Goal: Task Accomplishment & Management: Complete application form

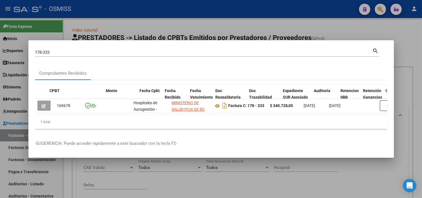
scroll to position [0, 164]
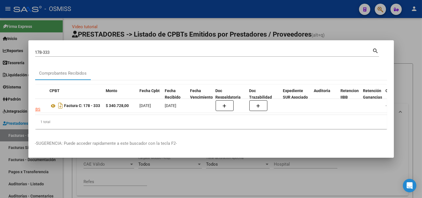
click at [96, 52] on input "178-333" at bounding box center [203, 52] width 337 height 5
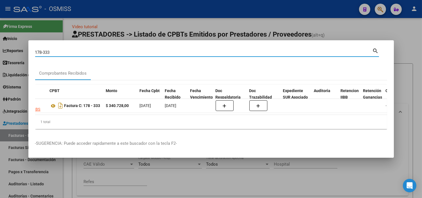
click at [96, 52] on input "178-333" at bounding box center [203, 52] width 337 height 5
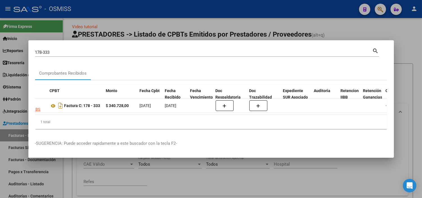
click at [94, 53] on div "178-333 Buscar (apellido, dni, [PERSON_NAME], [PERSON_NAME], cuit, obra social)" at bounding box center [203, 52] width 337 height 8
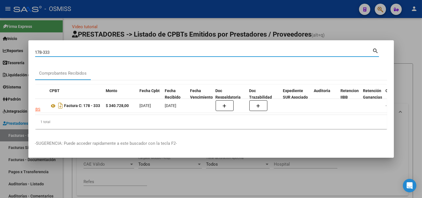
click at [94, 53] on div "178-333 Buscar (apellido, dni, [PERSON_NAME], [PERSON_NAME], cuit, obra social)" at bounding box center [203, 52] width 337 height 8
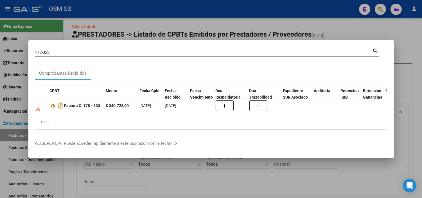
click at [94, 53] on div "178-333 Buscar (apellido, dni, [PERSON_NAME], [PERSON_NAME], cuit, obra social)" at bounding box center [203, 52] width 337 height 8
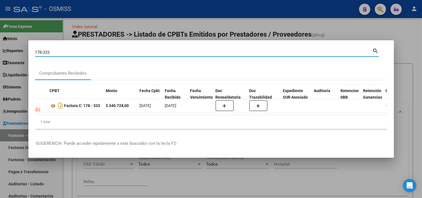
click at [92, 50] on input "178-333" at bounding box center [203, 52] width 337 height 5
paste input "0-689"
type input "10-6893"
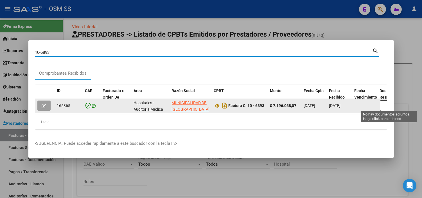
click at [384, 106] on button "button" at bounding box center [389, 105] width 18 height 11
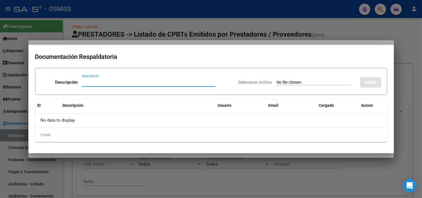
click at [295, 83] on input "Seleccionar Archivo" at bounding box center [313, 82] width 74 height 5
type input "C:\fakepath\NC MUNICIPALIDAD [DATE] FC6893.pdf"
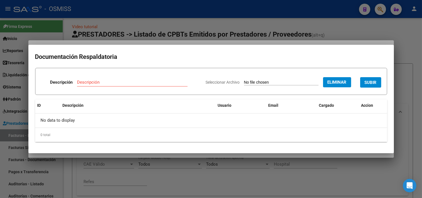
click at [126, 82] on input "Descripción" at bounding box center [132, 82] width 110 height 5
type input "NOTA DE CREDITO"
click at [369, 81] on span "SUBIR" at bounding box center [370, 82] width 12 height 5
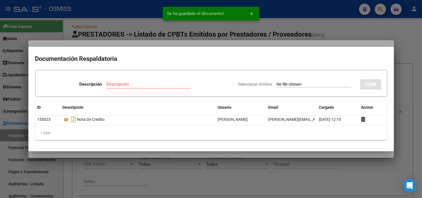
click at [15, 173] on div at bounding box center [211, 99] width 422 height 198
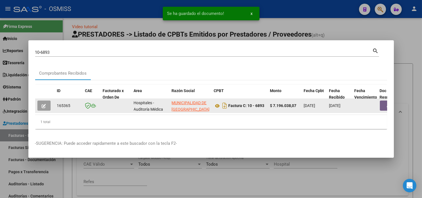
click at [44, 104] on icon "button" at bounding box center [44, 106] width 4 height 4
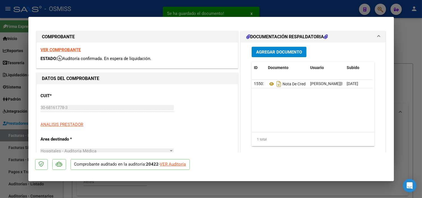
type input "[DATE]"
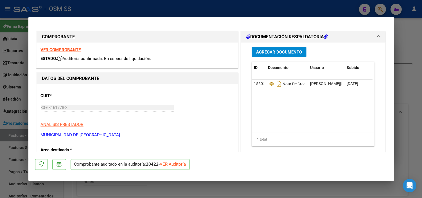
click at [183, 166] on div "VER Auditoría" at bounding box center [173, 164] width 26 height 6
type input "$ 0,00"
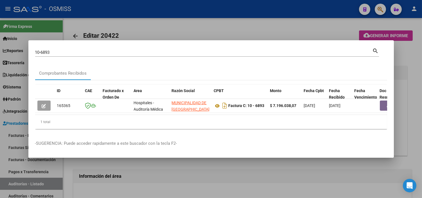
click at [179, 172] on div at bounding box center [211, 99] width 422 height 198
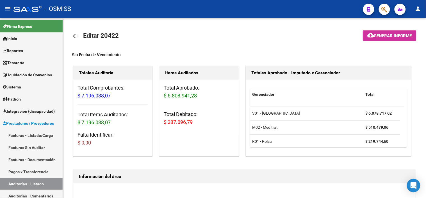
click at [378, 9] on div at bounding box center [383, 9] width 16 height 12
click at [380, 9] on button "button" at bounding box center [384, 9] width 11 height 11
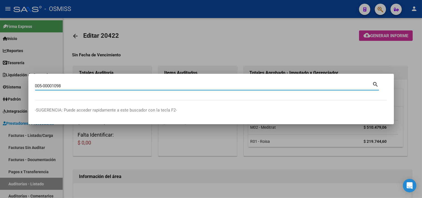
type input "005-00001098"
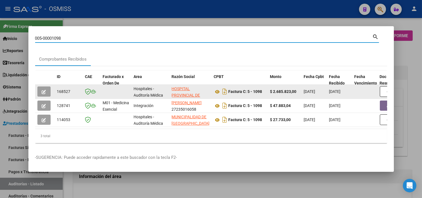
click at [43, 91] on icon "button" at bounding box center [44, 92] width 4 height 4
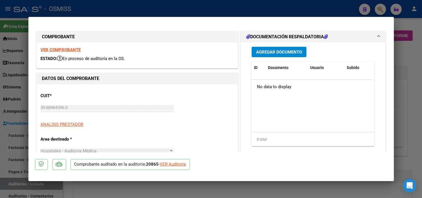
type input "[DATE]"
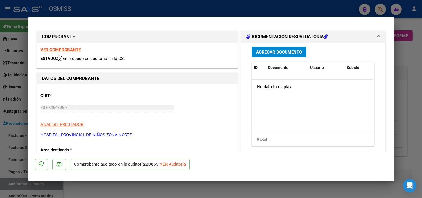
click at [167, 163] on div "VER Auditoría" at bounding box center [173, 164] width 26 height 6
type input "$ 0,00"
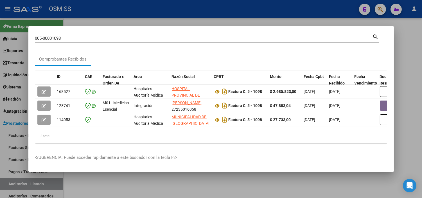
click at [0, 130] on div at bounding box center [211, 99] width 422 height 198
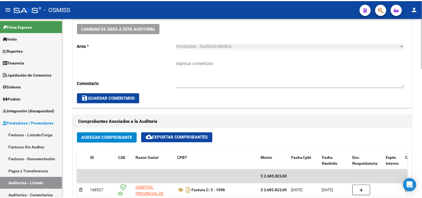
scroll to position [187, 0]
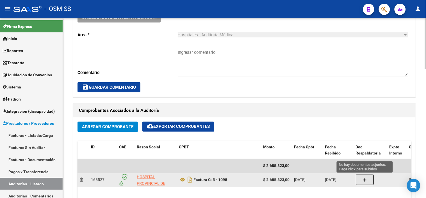
click at [356, 181] on button "button" at bounding box center [365, 179] width 18 height 11
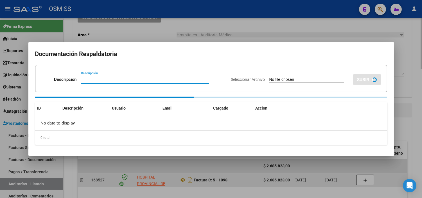
click at [363, 182] on div at bounding box center [211, 99] width 422 height 198
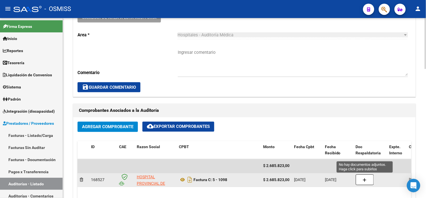
click at [361, 178] on button "button" at bounding box center [365, 179] width 18 height 11
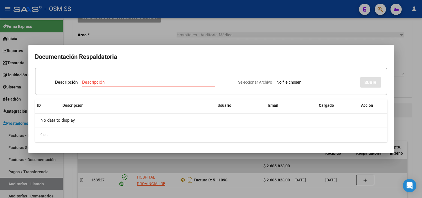
click at [293, 79] on div "Seleccionar Archivo SUBIR" at bounding box center [309, 80] width 143 height 17
click at [293, 83] on input "Seleccionar Archivo" at bounding box center [313, 82] width 74 height 5
type input "C:\fakepath\NC HOSPITAL PROVINCIAL DE NIÑO ZONA NORTE FC1098.pdf"
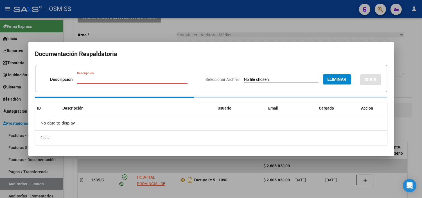
click at [154, 80] on input "Descripción" at bounding box center [132, 79] width 110 height 5
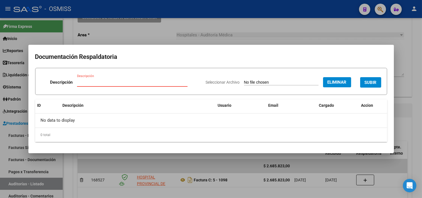
type input "Z"
type input "NOTA DE CREDITO"
click at [371, 80] on span "SUBIR" at bounding box center [370, 82] width 12 height 5
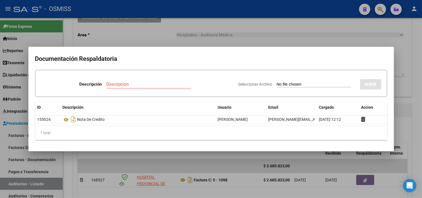
click at [148, 29] on div at bounding box center [211, 99] width 422 height 198
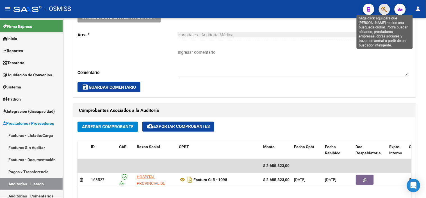
click at [383, 11] on icon "button" at bounding box center [385, 9] width 6 height 6
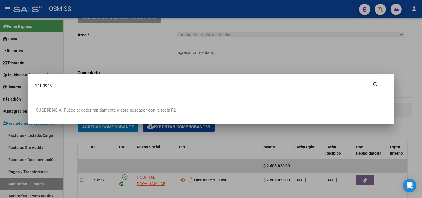
type input "141-3945"
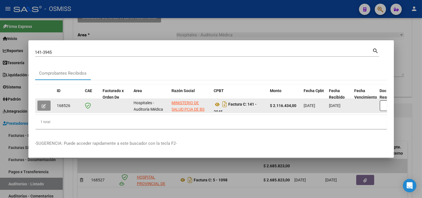
click at [42, 104] on icon "button" at bounding box center [44, 106] width 4 height 4
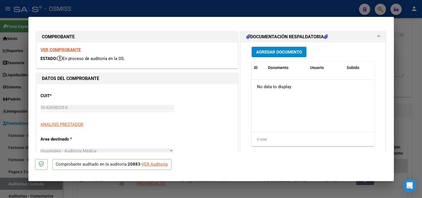
type input "[DATE]"
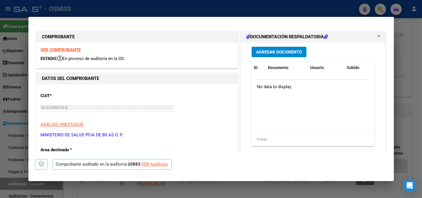
click at [154, 164] on div "VER Auditoría" at bounding box center [155, 164] width 26 height 6
type input "$ 0,00"
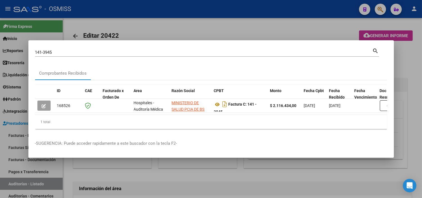
click at [155, 172] on div at bounding box center [211, 99] width 422 height 198
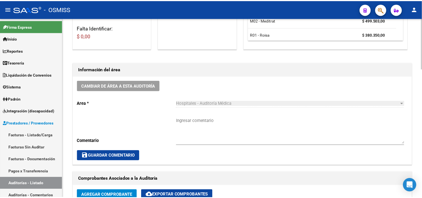
scroll to position [187, 0]
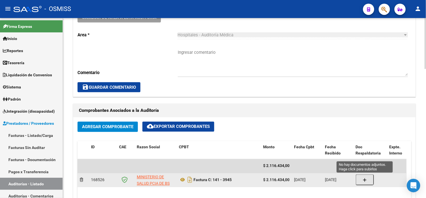
click at [364, 183] on button "button" at bounding box center [365, 179] width 18 height 11
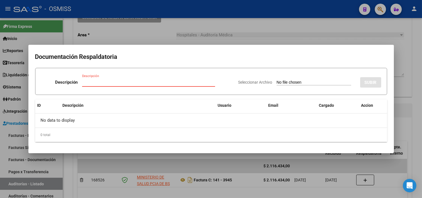
click at [297, 80] on input "Seleccionar Archivo" at bounding box center [313, 82] width 74 height 5
type input "C:\fakepath\NC HOSPITAL CETRANGOLO MIN BS AS FC. 3945.pdf"
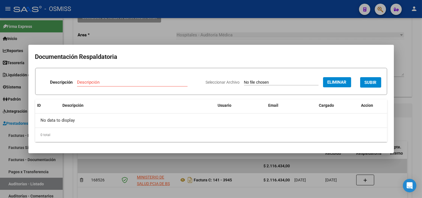
click at [155, 80] on input "Descripción" at bounding box center [132, 82] width 110 height 5
type input "NOTA DE CREDITO"
click at [367, 85] on button "SUBIR" at bounding box center [370, 82] width 21 height 10
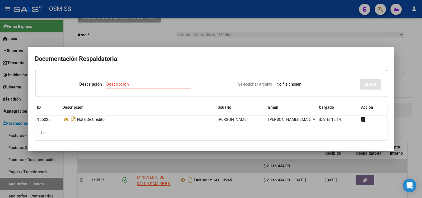
click at [98, 27] on div at bounding box center [211, 99] width 422 height 198
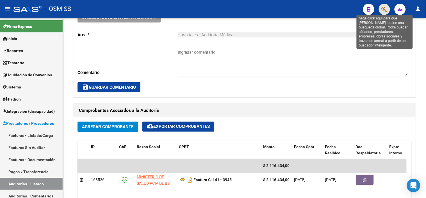
click at [384, 9] on icon "button" at bounding box center [385, 9] width 6 height 6
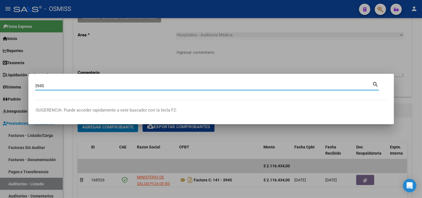
paste input "3945"
type input "39453945"
drag, startPoint x: 81, startPoint y: 84, endPoint x: 0, endPoint y: 96, distance: 81.8
click at [0, 96] on div "39453945 Buscar (apellido, dni, [PERSON_NAME], [PERSON_NAME], cuit, obra social…" at bounding box center [211, 99] width 422 height 198
type input "1001-273"
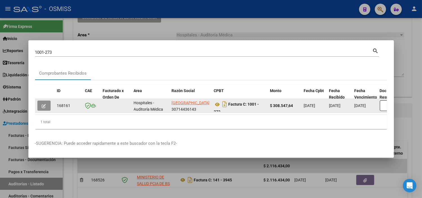
click at [46, 105] on icon "button" at bounding box center [44, 106] width 4 height 4
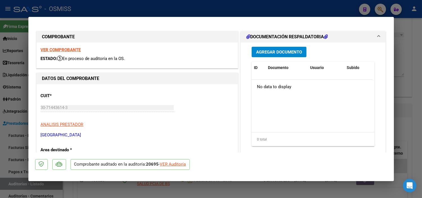
click at [178, 163] on div "VER Auditoría" at bounding box center [173, 164] width 26 height 6
type input "$ 0,00"
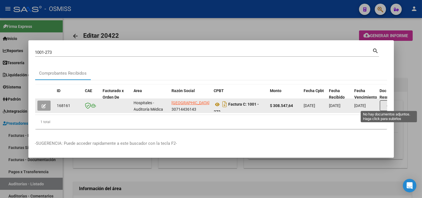
click at [381, 103] on button "button" at bounding box center [389, 105] width 18 height 11
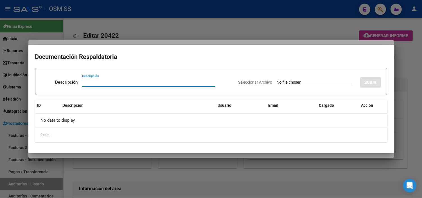
click at [277, 82] on input "Seleccionar Archivo" at bounding box center [313, 82] width 74 height 5
type input "C:\fakepath\NC HOSPITAL SANTA TERESITA FC273.pdf"
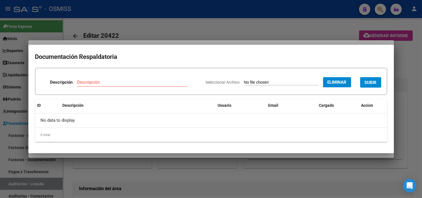
click at [123, 81] on input "Descripción" at bounding box center [132, 82] width 110 height 5
type input "NOTA DE CREDITO"
click at [374, 86] on button "SUBIR" at bounding box center [370, 82] width 21 height 10
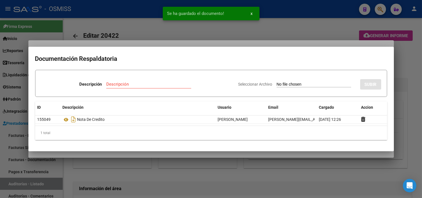
click at [251, 42] on div at bounding box center [211, 99] width 422 height 198
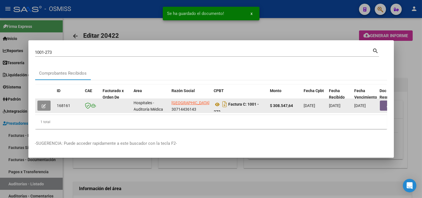
click at [46, 105] on icon "button" at bounding box center [44, 106] width 4 height 4
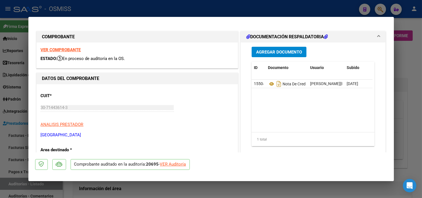
click at [167, 163] on div "VER Auditoría" at bounding box center [173, 164] width 26 height 6
type input "$ 0,00"
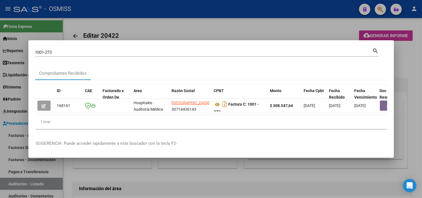
click at [0, 144] on div at bounding box center [211, 99] width 422 height 198
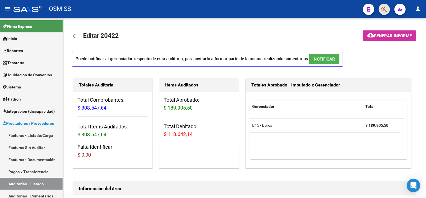
click at [386, 13] on span "button" at bounding box center [385, 10] width 6 height 12
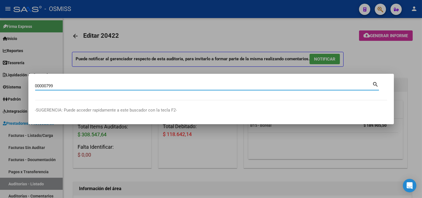
click at [35, 85] on input "00000799" at bounding box center [203, 85] width 337 height 5
type input "2-00000799"
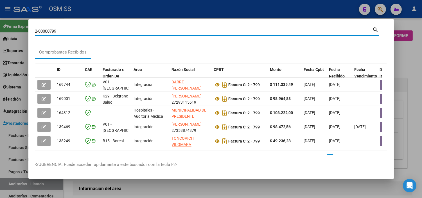
click at [104, 32] on input "2-00000799" at bounding box center [203, 31] width 337 height 5
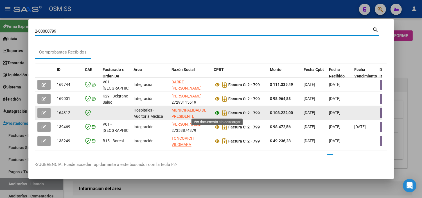
click at [216, 114] on icon at bounding box center [217, 112] width 7 height 7
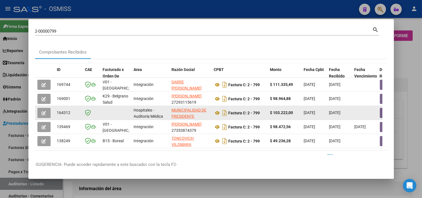
click at [382, 110] on button "button" at bounding box center [389, 113] width 18 height 10
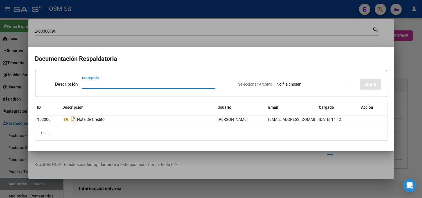
click at [293, 80] on div "Seleccionar Archivo SUBIR" at bounding box center [309, 82] width 143 height 17
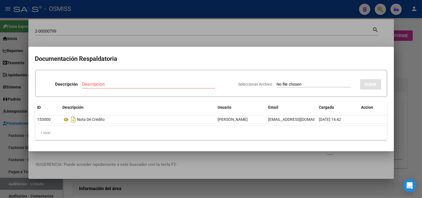
click at [296, 85] on input "Seleccionar Archivo" at bounding box center [313, 84] width 74 height 5
click at [302, 82] on input "Seleccionar Archivo" at bounding box center [313, 84] width 74 height 5
type input "C:\fakepath\FC799 MUNICIPALIDAD PRESIDENTE [PERSON_NAME] RC.pdf"
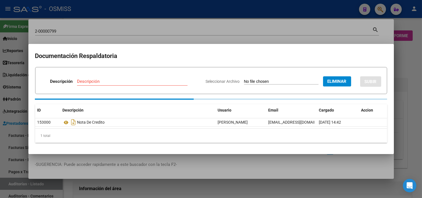
click at [147, 87] on div "Descripción" at bounding box center [132, 84] width 110 height 14
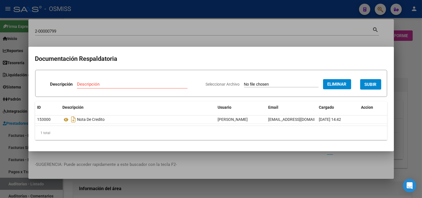
click at [147, 82] on input "Descripción" at bounding box center [132, 83] width 110 height 5
type input "RECIBO"
click at [369, 83] on span "SUBIR" at bounding box center [370, 84] width 12 height 5
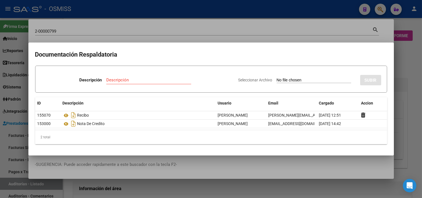
click at [214, 30] on div at bounding box center [211, 99] width 422 height 198
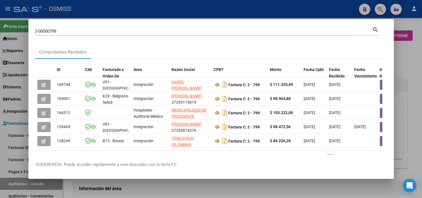
click at [212, 31] on input "2-00000799" at bounding box center [203, 31] width 337 height 5
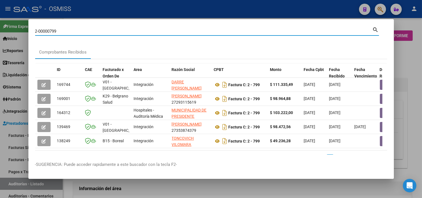
click at [212, 31] on input "2-00000799" at bounding box center [203, 31] width 337 height 5
paste input "0017-00000406"
type input "0017-00000406"
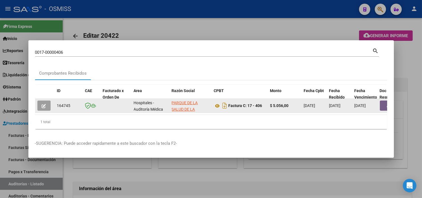
click at [384, 108] on datatable-body-cell at bounding box center [394, 106] width 34 height 14
click at [384, 108] on button "button" at bounding box center [389, 105] width 18 height 10
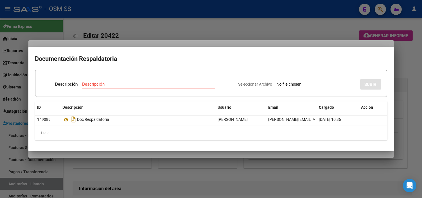
click at [276, 85] on input "Seleccionar Archivo" at bounding box center [313, 84] width 74 height 5
type input "C:\fakepath\FC406 HOSPITAL ESCUELA DE AGUDOS DR [PERSON_NAME] RC.pdf"
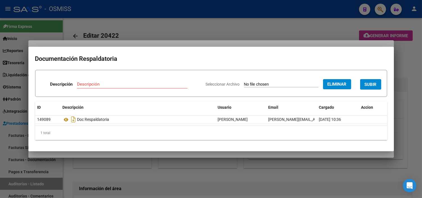
click at [145, 81] on div "Descripción" at bounding box center [132, 84] width 110 height 8
type input "RECIBO"
click at [374, 85] on span "SUBIR" at bounding box center [370, 84] width 12 height 5
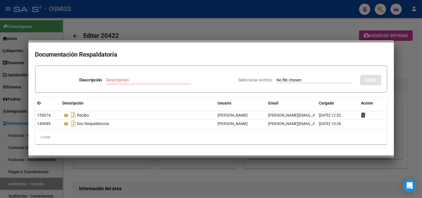
click at [148, 22] on div at bounding box center [211, 99] width 422 height 198
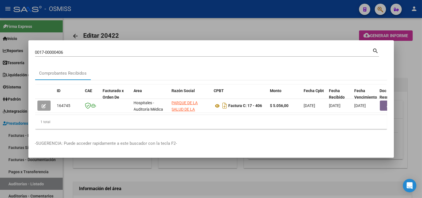
click at [113, 50] on input "0017-00000406" at bounding box center [203, 52] width 337 height 5
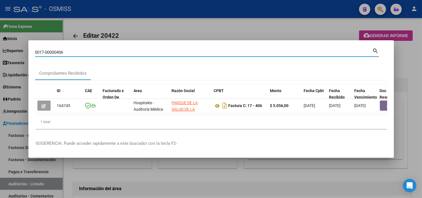
click at [113, 50] on input "0017-00000406" at bounding box center [203, 52] width 337 height 5
click at [117, 51] on input "Buscar (apellido, dni, [PERSON_NAME], [PERSON_NAME], cuit, obra social)" at bounding box center [203, 52] width 337 height 5
click at [239, 51] on input "10-692" at bounding box center [203, 52] width 337 height 5
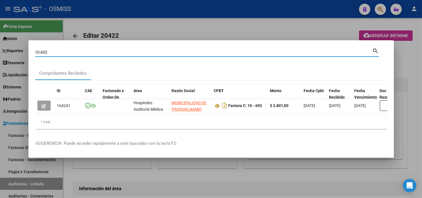
click at [239, 51] on input "10-692" at bounding box center [203, 52] width 337 height 5
paste input "0002-00006720"
type input "0002-00006720"
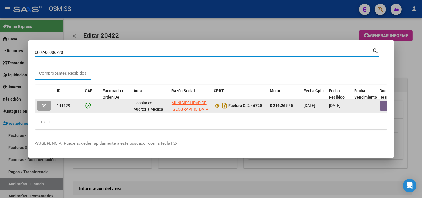
click at [49, 105] on button "button" at bounding box center [43, 105] width 13 height 10
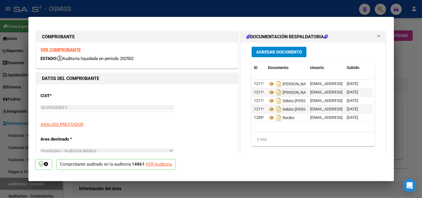
type input "[DATE]"
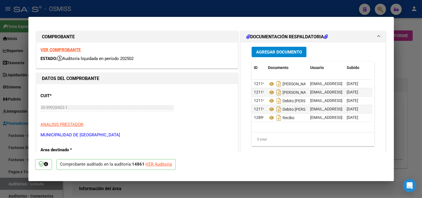
click at [287, 48] on button "Agregar Documento" at bounding box center [278, 52] width 55 height 10
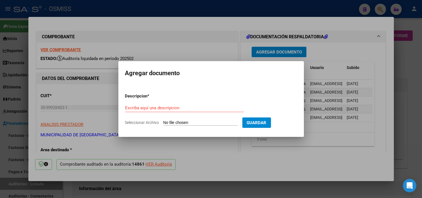
click at [194, 125] on form "Descripcion * Escriba aquí una descripcion Seleccionar Archivo Guardar" at bounding box center [211, 109] width 172 height 41
click at [194, 124] on input "Seleccionar Archivo" at bounding box center [200, 122] width 74 height 5
type input "C:\fakepath\NC 6720 MUNICIPALIDAD DE [GEOGRAPHIC_DATA]pdf"
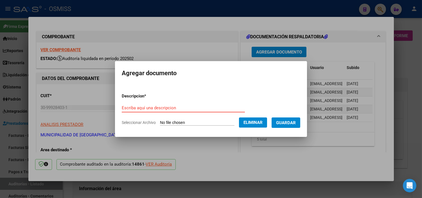
click at [167, 107] on input "Escriba aquí una descripcion" at bounding box center [183, 107] width 123 height 5
type input "NOTA DE CREDITO"
click at [290, 117] on button "Guardar" at bounding box center [285, 122] width 29 height 10
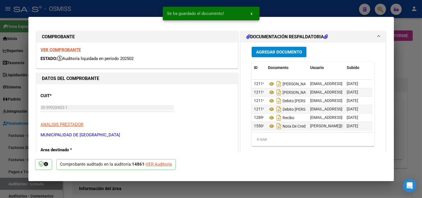
click at [0, 128] on div at bounding box center [211, 99] width 422 height 198
type input "$ 0,00"
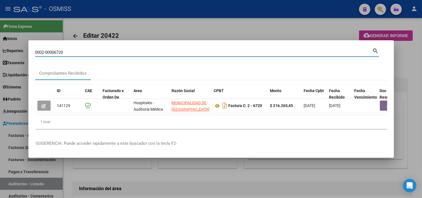
click at [119, 50] on input "0002-00006720" at bounding box center [203, 52] width 337 height 5
type input "0002-00006543"
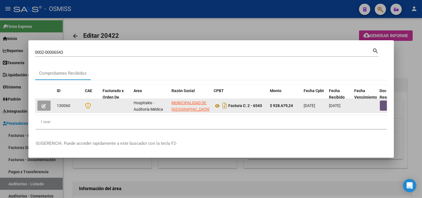
click at [380, 102] on button "button" at bounding box center [389, 105] width 18 height 10
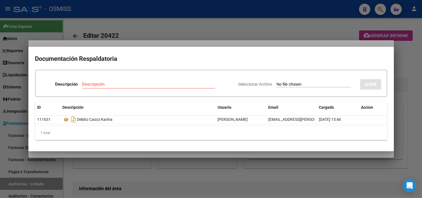
click at [300, 85] on input "Seleccionar Archivo" at bounding box center [313, 84] width 74 height 5
